Goal: Navigation & Orientation: Find specific page/section

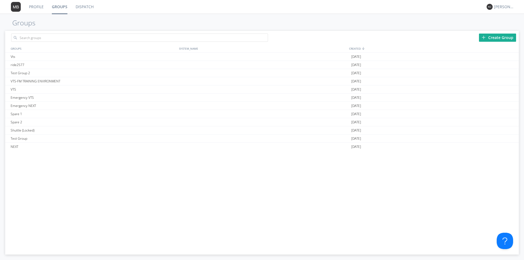
click at [34, 8] on link "Profile" at bounding box center [36, 7] width 23 height 14
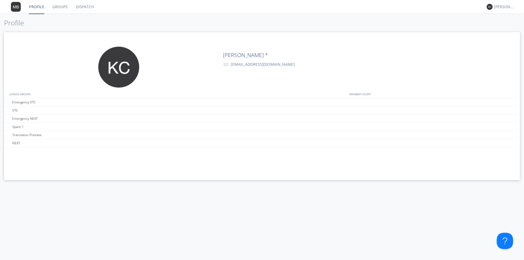
click at [90, 7] on link "Dispatch" at bounding box center [85, 7] width 26 height 14
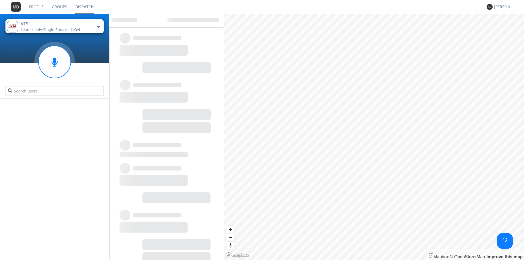
click at [100, 28] on button "VTS Leader only · Single Speaker is ON" at bounding box center [54, 26] width 98 height 14
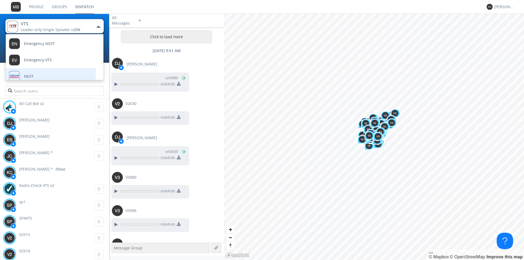
click at [29, 76] on span "NEXT" at bounding box center [29, 76] width 10 height 4
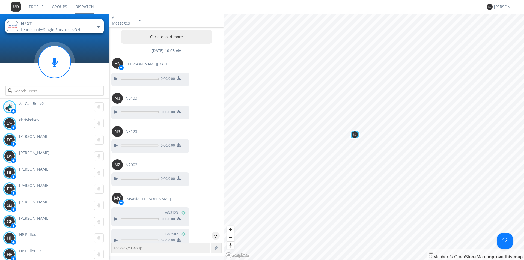
click at [171, 36] on button "Click to load more" at bounding box center [167, 37] width 92 height 14
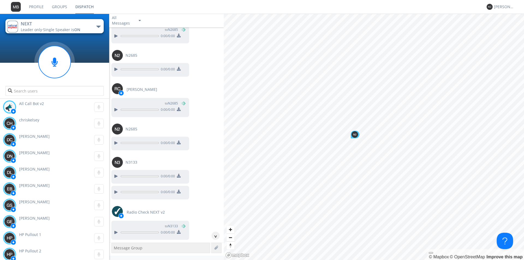
scroll to position [11673, 0]
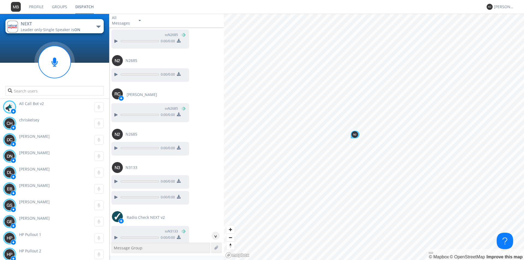
click at [488, 6] on img at bounding box center [490, 7] width 6 height 6
click at [499, 8] on div "[PERSON_NAME] *" at bounding box center [504, 6] width 20 height 5
click at [502, 30] on div "Log Out" at bounding box center [507, 29] width 28 height 10
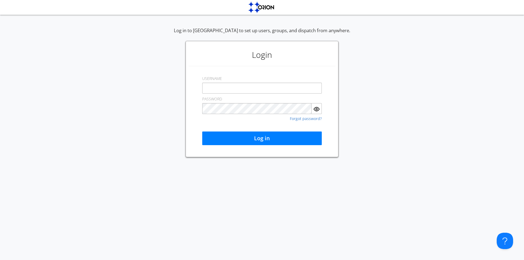
type input "[EMAIL_ADDRESS][DOMAIN_NAME]"
